Goal: Task Accomplishment & Management: Complete application form

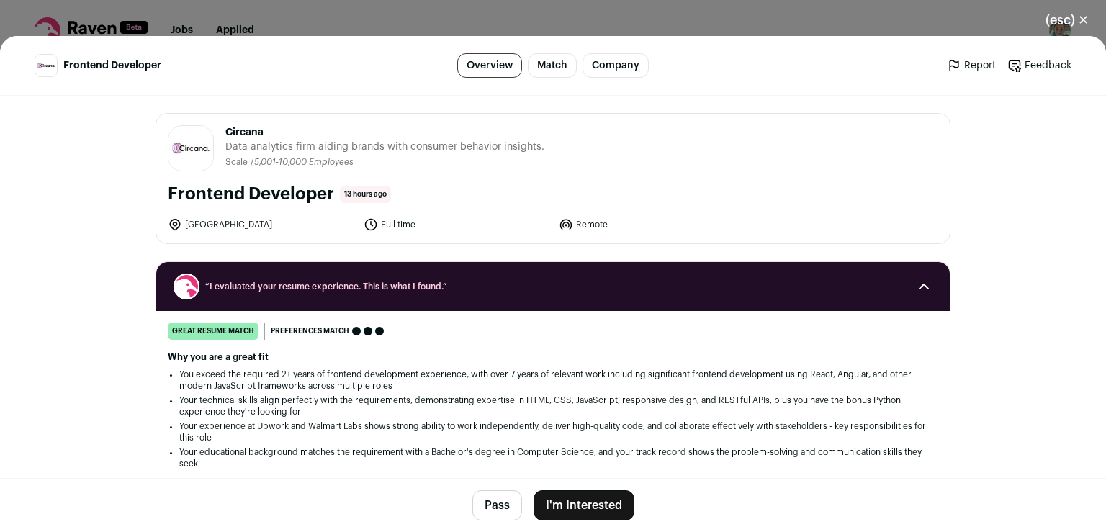
click at [581, 500] on button "I'm Interested" at bounding box center [583, 505] width 101 height 30
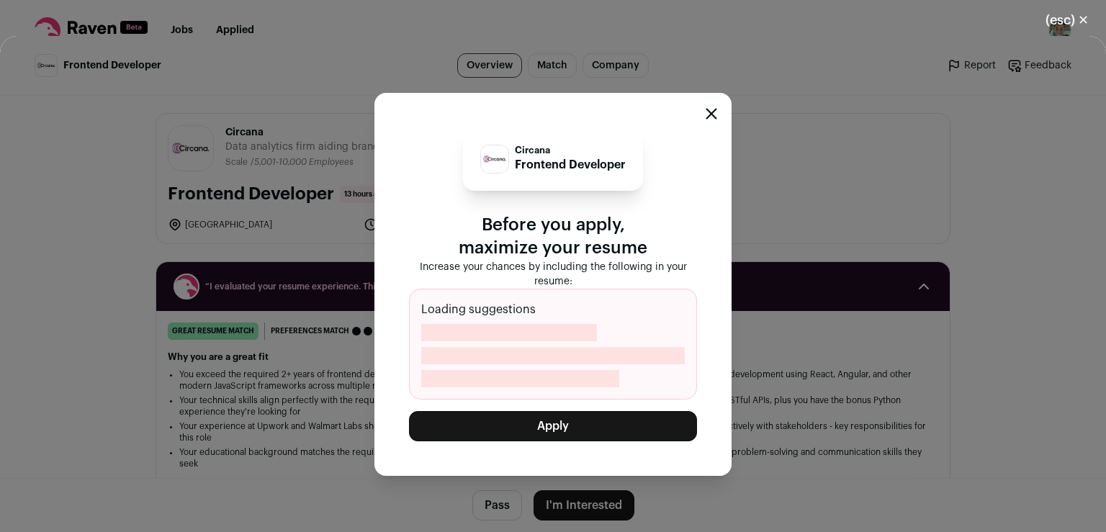
click at [578, 427] on button "Apply" at bounding box center [553, 426] width 288 height 30
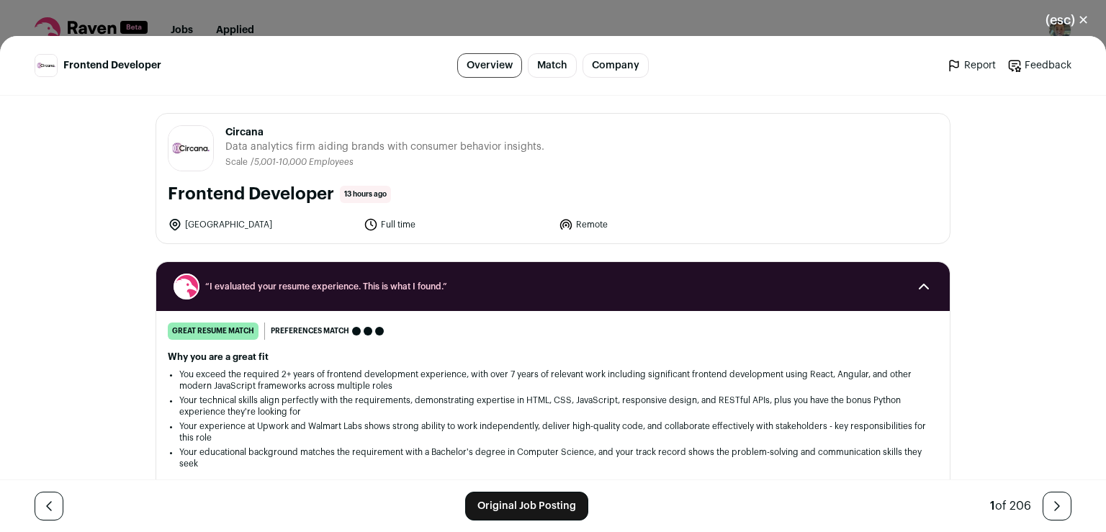
click at [499, 500] on link "Original Job Posting" at bounding box center [526, 506] width 123 height 29
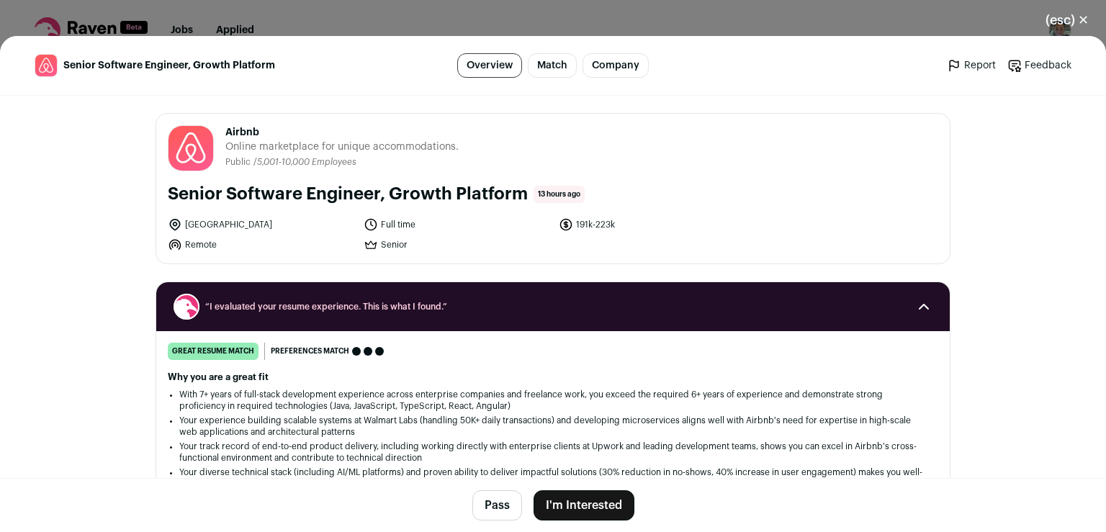
click at [552, 505] on button "I'm Interested" at bounding box center [583, 505] width 101 height 30
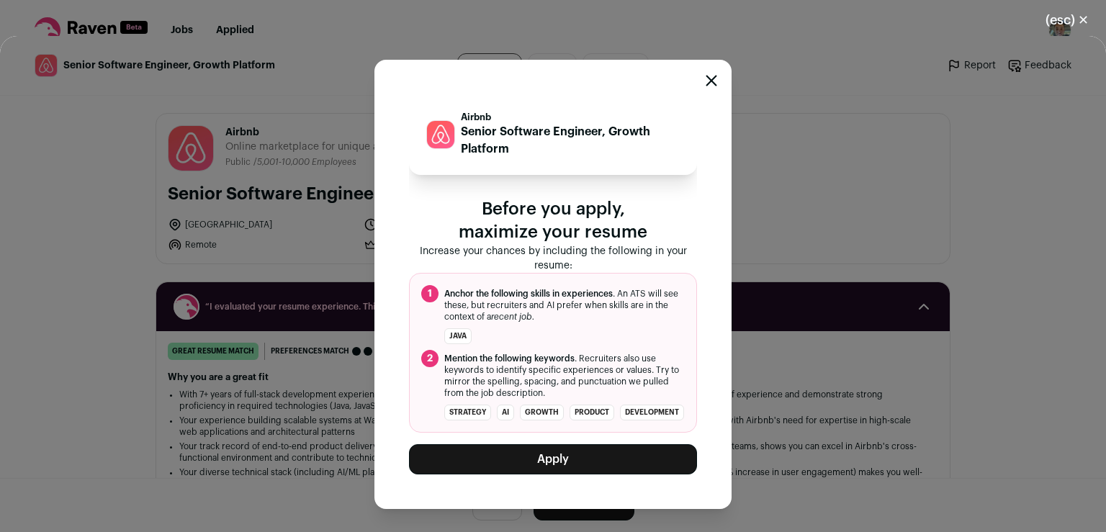
click at [571, 474] on button "Apply" at bounding box center [553, 459] width 288 height 30
